Goal: Task Accomplishment & Management: Complete application form

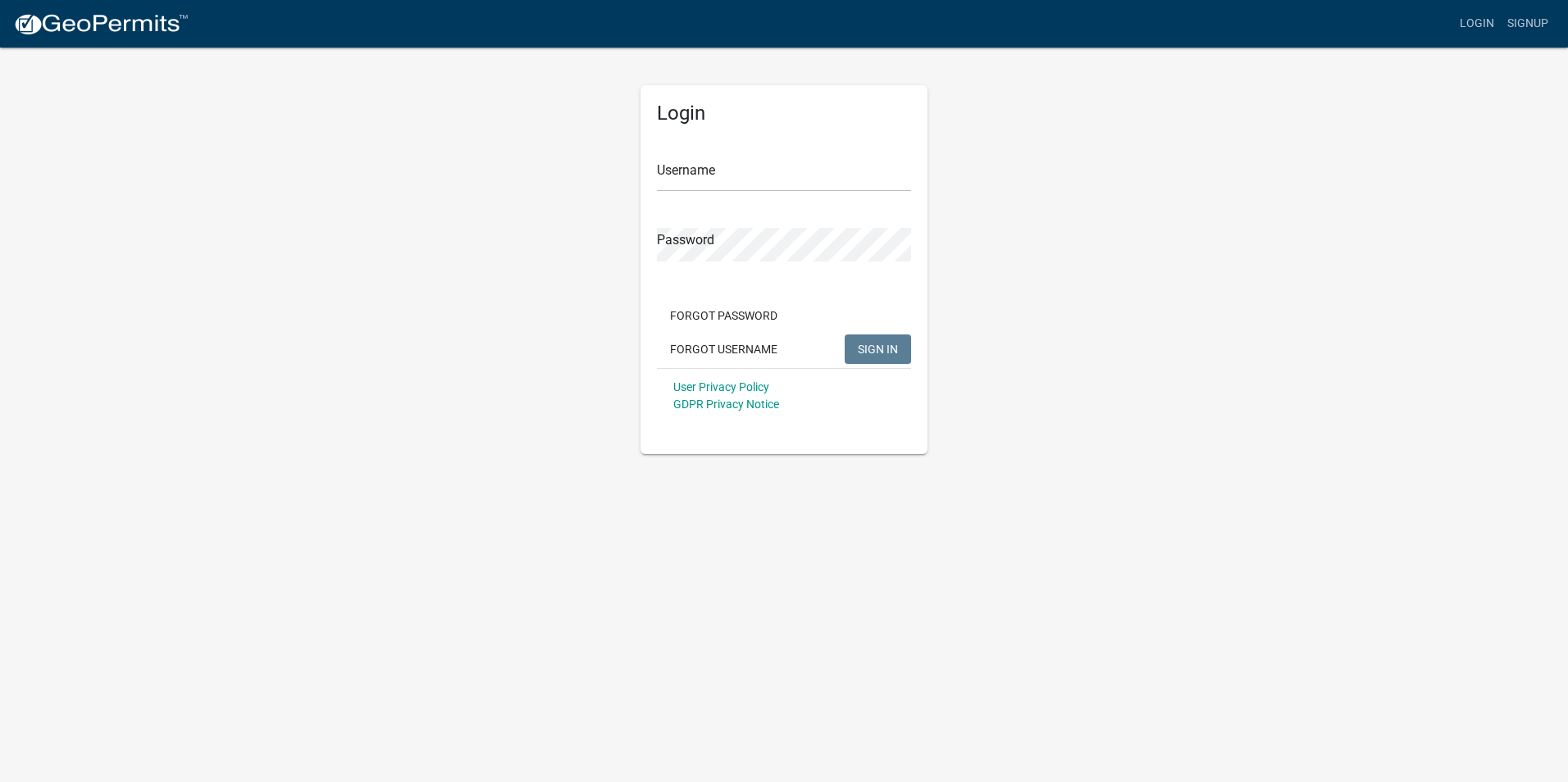
click at [765, 203] on form "Username Password Forgot Password Forgot Username SIGN IN User Privacy Policy G…" at bounding box center [783, 278] width 254 height 287
click at [761, 179] on input "Username" at bounding box center [783, 175] width 254 height 33
type input "c"
click at [772, 179] on input "Username" at bounding box center [783, 175] width 254 height 33
paste input "[URL][DOMAIN_NAME]"
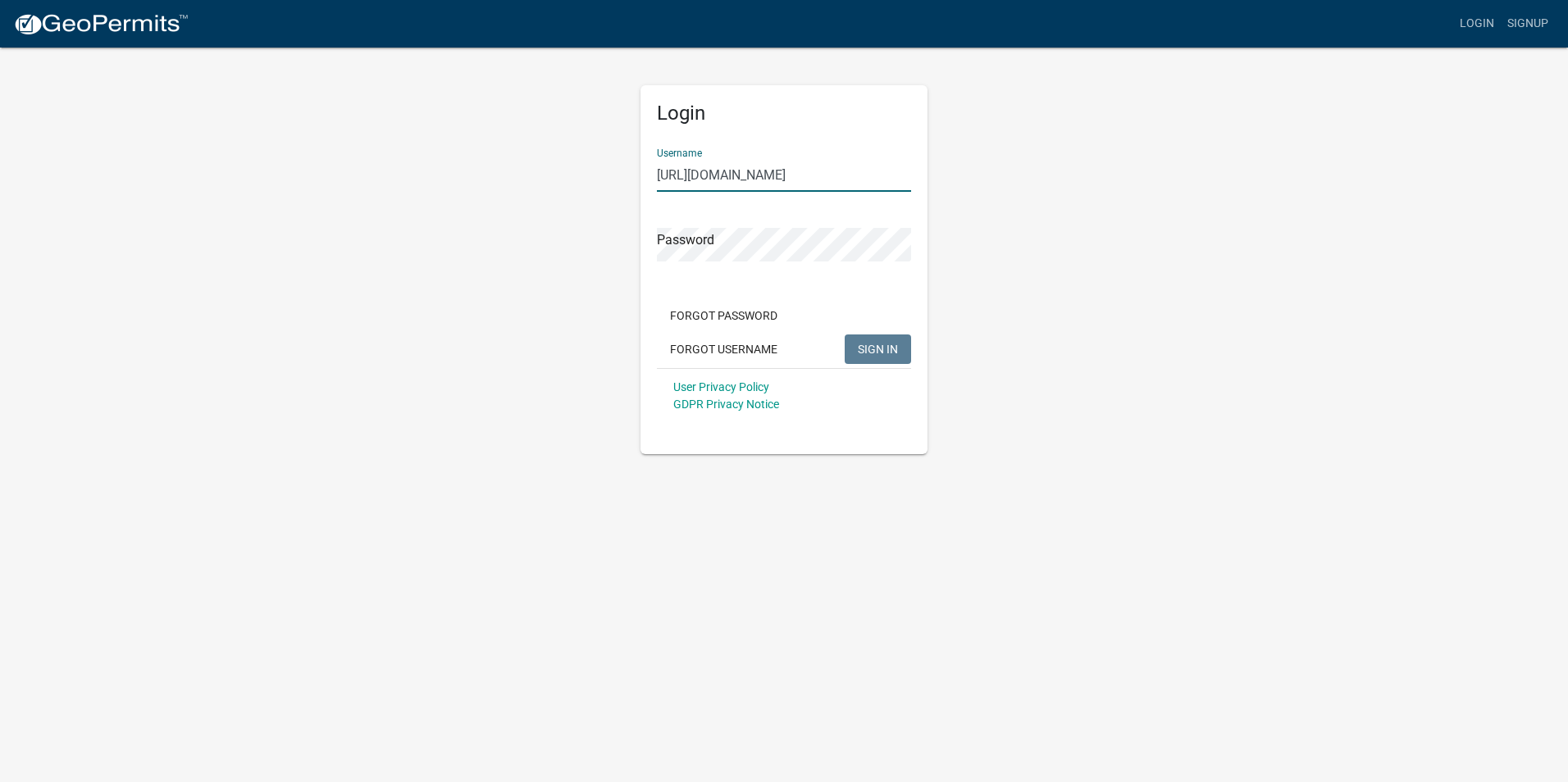
click at [782, 178] on input "[URL][DOMAIN_NAME]" at bounding box center [783, 175] width 254 height 33
paste input "[EMAIL_ADDRESS][DOMAIN_NAME]"
type input "[EMAIL_ADDRESS][DOMAIN_NAME]"
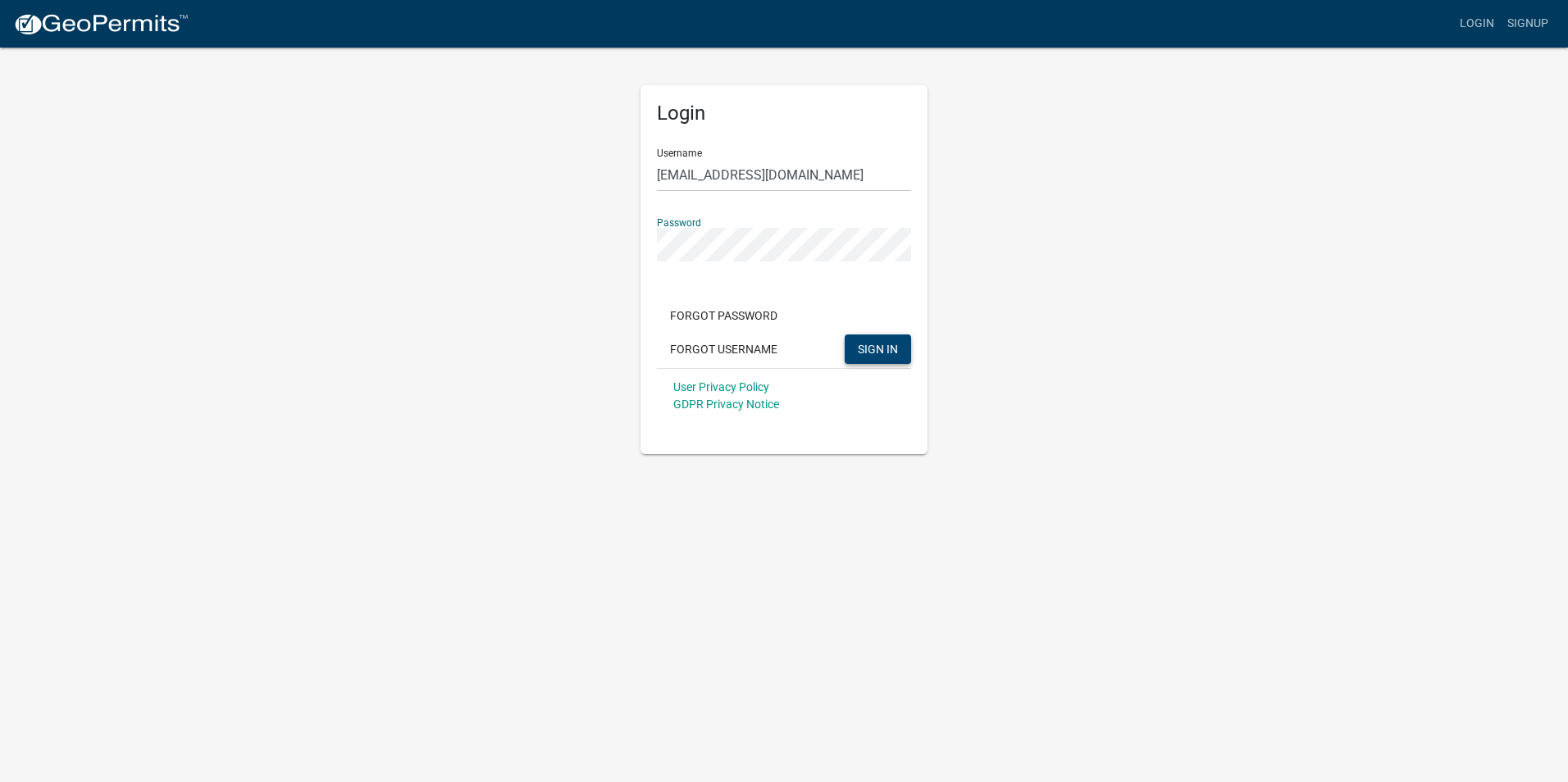
click at [851, 347] on button "SIGN IN" at bounding box center [877, 350] width 66 height 30
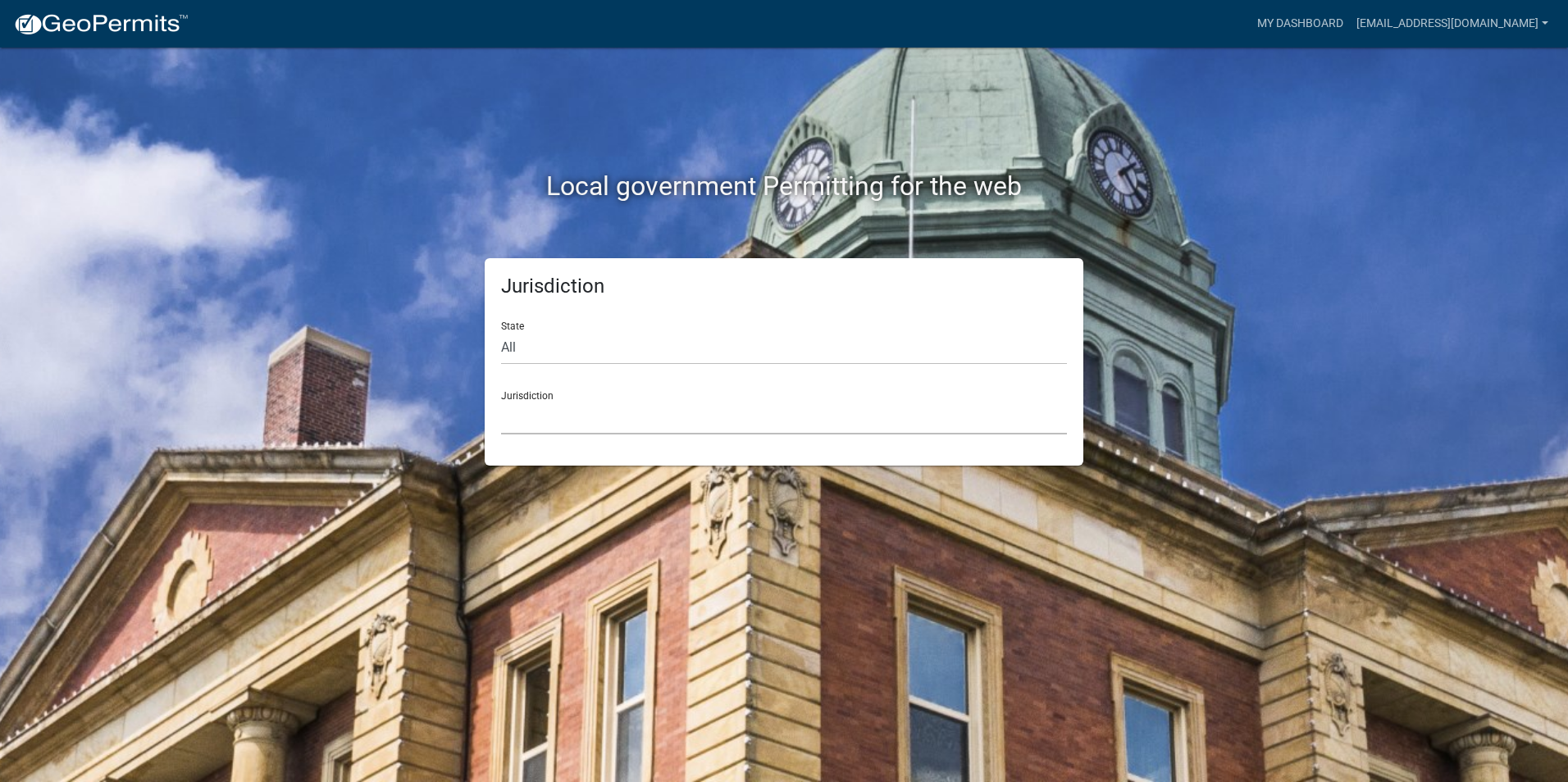
click at [761, 417] on select "Custer County, Colorado Carroll County, Georgia Cook County, Georgia Crawford C…" at bounding box center [784, 418] width 565 height 33
click at [229, 153] on div "Local government Permitting for the web Jurisdiction State All Colorado Georgia…" at bounding box center [784, 391] width 1568 height 782
click at [1297, 29] on link "My Dashboard" at bounding box center [1299, 23] width 100 height 31
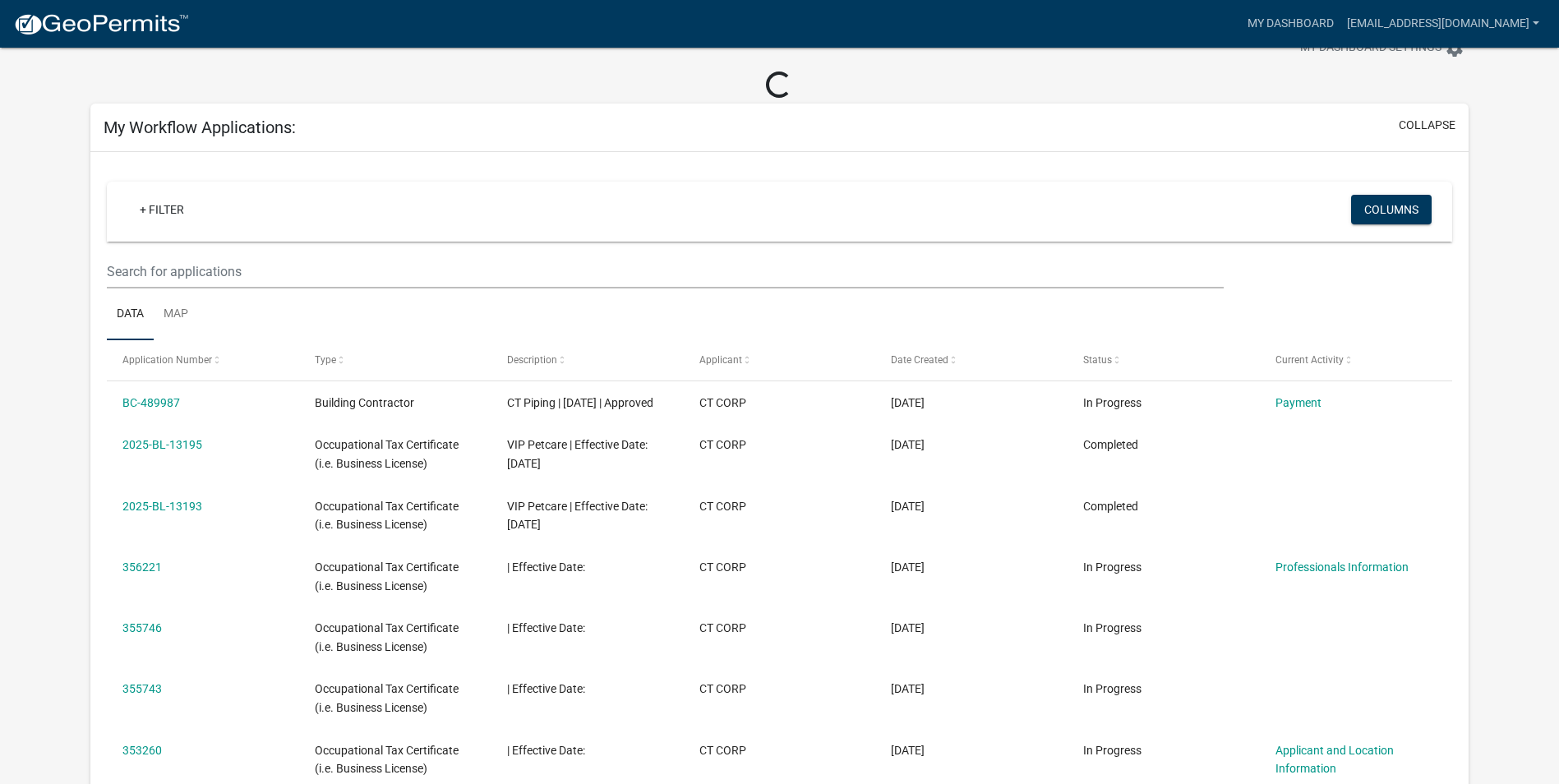
scroll to position [82, 0]
